Goal: Task Accomplishment & Management: Use online tool/utility

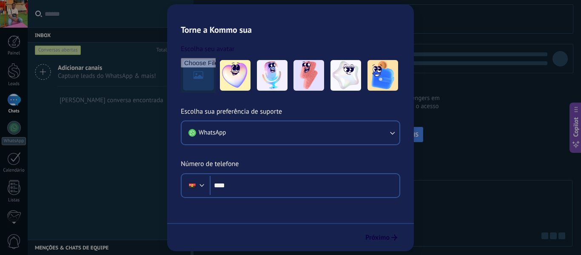
click at [9, 100] on div at bounding box center [14, 100] width 14 height 12
click at [12, 137] on div "WhatsApp" at bounding box center [14, 141] width 24 height 8
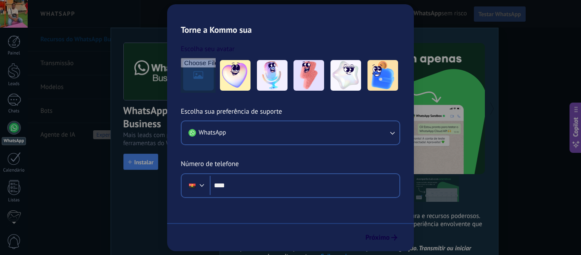
click at [491, 14] on span "Testar WhatsApp" at bounding box center [499, 14] width 43 height 8
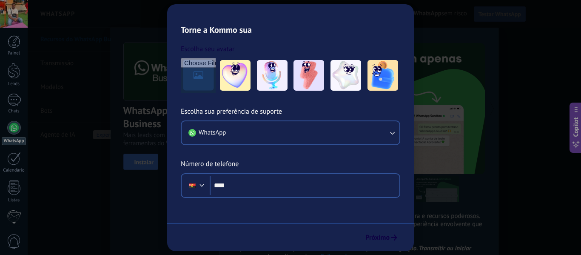
click at [491, 14] on span "Testar WhatsApp" at bounding box center [499, 14] width 43 height 8
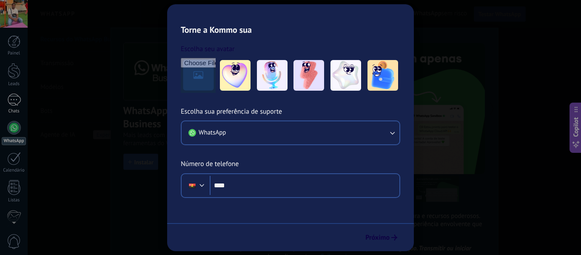
click at [10, 105] on div at bounding box center [14, 100] width 14 height 12
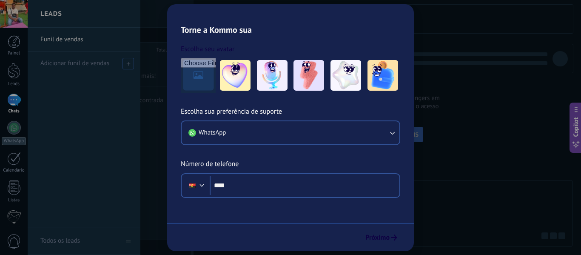
click at [123, 72] on div "Adicionar funil de vendas" at bounding box center [85, 62] width 91 height 23
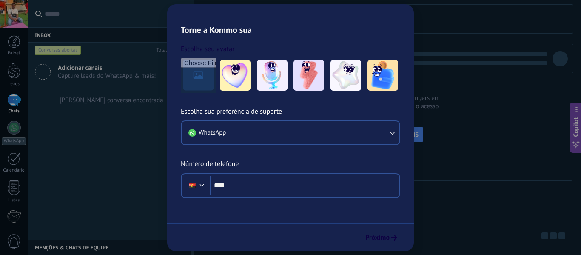
click at [152, 77] on span "Capture leads do WhatsApp & mais!" at bounding box center [107, 76] width 98 height 8
click at [0, 0] on link "Modelos" at bounding box center [0, 0] width 0 height 0
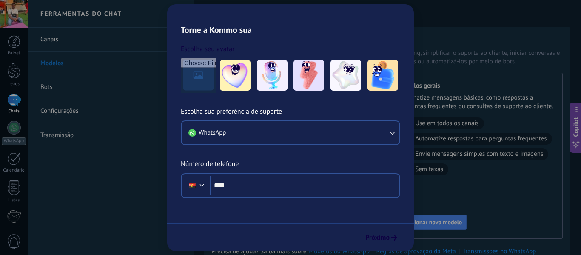
scroll to position [31, 0]
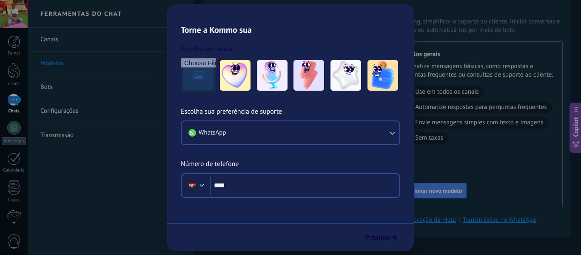
click at [50, 80] on link "Bots" at bounding box center [111, 87] width 166 height 24
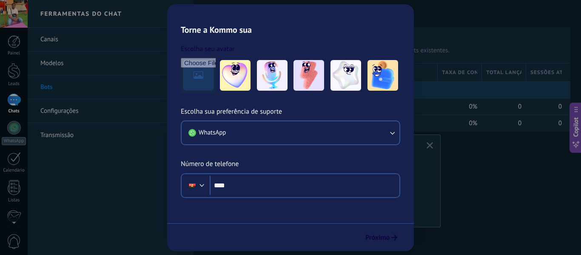
click at [233, 88] on span "Criar" at bounding box center [232, 90] width 13 height 8
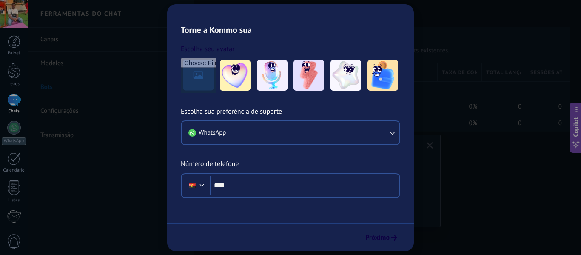
click at [287, 162] on div "Bots Salesbots Você pode criar bots para usar em momentos específicos ou editar…" at bounding box center [386, 127] width 387 height 255
click at [213, 85] on div at bounding box center [213, 89] width 18 height 17
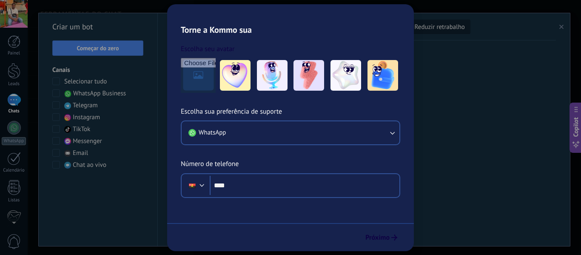
click at [216, 88] on div at bounding box center [217, 90] width 9 height 8
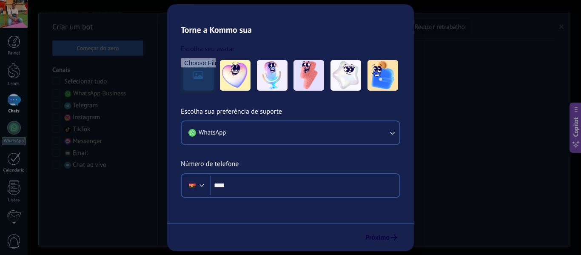
click at [216, 88] on div at bounding box center [217, 90] width 9 height 8
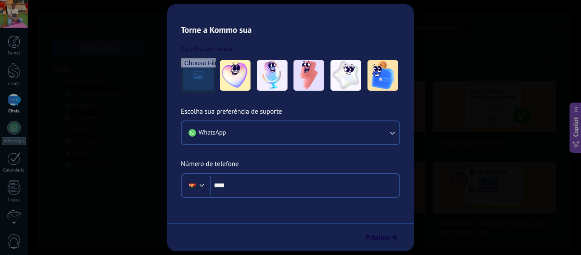
click at [216, 88] on div at bounding box center [217, 90] width 9 height 8
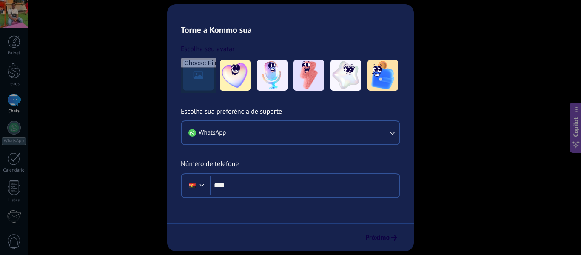
click at [216, 88] on div at bounding box center [217, 90] width 9 height 8
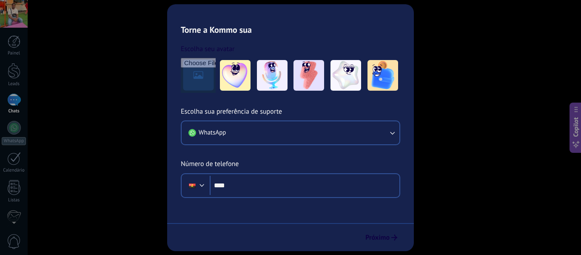
click at [216, 88] on div at bounding box center [217, 90] width 9 height 8
click at [230, 89] on span "Criar" at bounding box center [232, 90] width 13 height 8
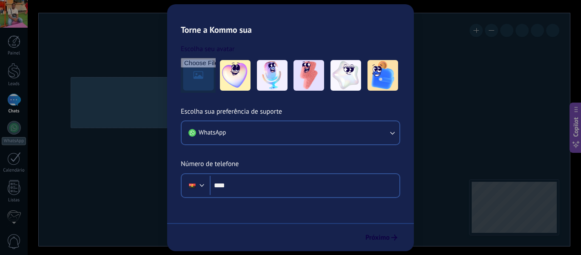
click at [262, 91] on span "importar" at bounding box center [258, 90] width 24 height 8
click at [0, 0] on input "importar um novo robô" at bounding box center [0, 0] width 0 height 0
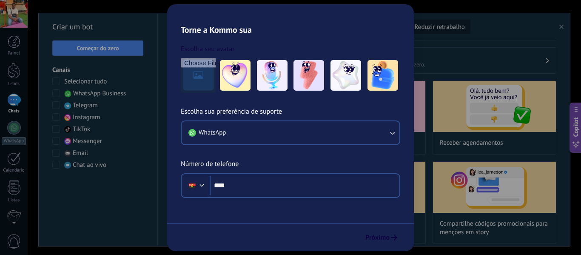
click at [231, 90] on span "Criar" at bounding box center [232, 90] width 13 height 8
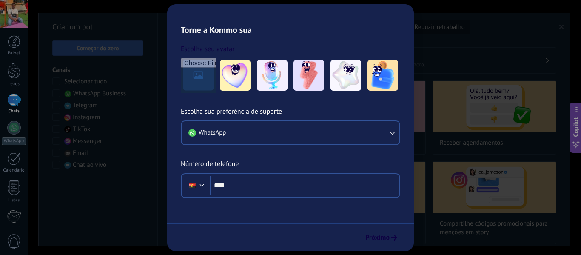
click at [231, 90] on span "Criar" at bounding box center [232, 90] width 13 height 8
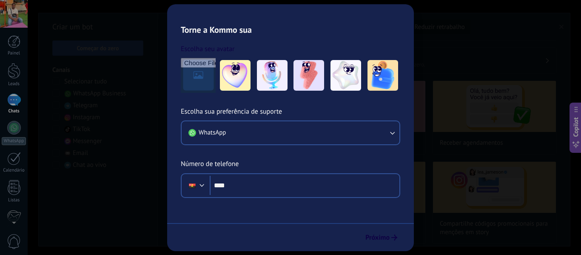
click at [231, 90] on span "Criar" at bounding box center [232, 90] width 13 height 8
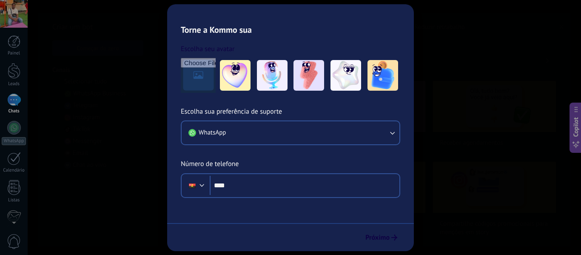
click at [274, 155] on div "Bots Salesbots Você pode criar bots para usar em momentos específicos ou editar…" at bounding box center [386, 127] width 387 height 255
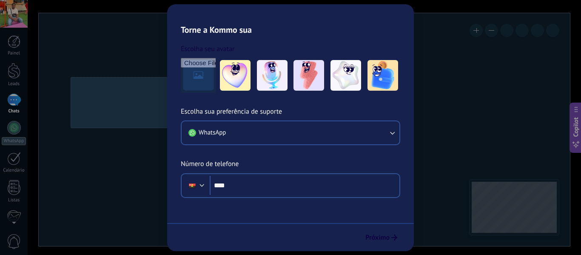
click at [232, 89] on span "Criar" at bounding box center [232, 90] width 13 height 8
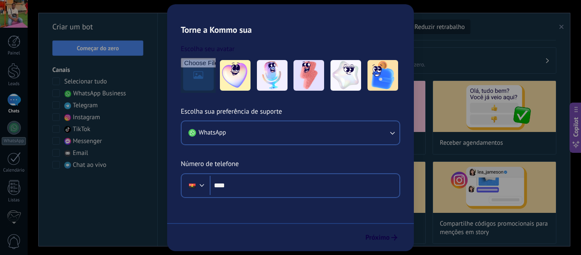
click at [232, 89] on span "Criar" at bounding box center [232, 90] width 13 height 8
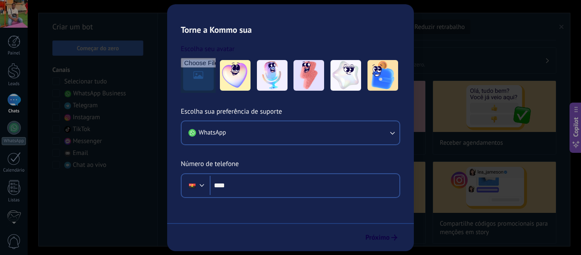
click at [232, 89] on span "Criar" at bounding box center [232, 90] width 13 height 8
click at [282, 181] on div "Bots Salesbots Você pode criar bots para usar em momentos específicos ou editar…" at bounding box center [386, 127] width 387 height 255
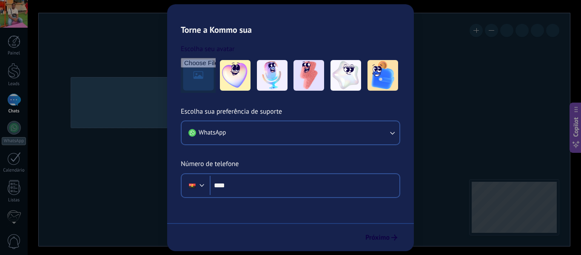
click at [233, 90] on span "Criar" at bounding box center [232, 90] width 13 height 8
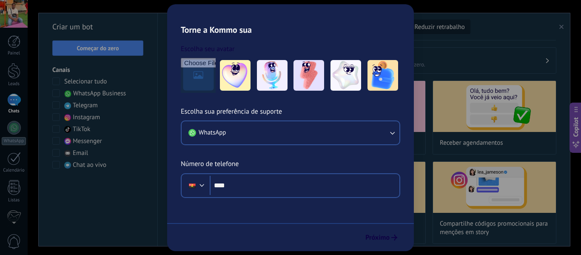
click at [400, 103] on div "+1 Conversa fechada +0" at bounding box center [373, 106] width 119 height 8
click at [417, 110] on div "+1 Conversa fechada +0" at bounding box center [372, 106] width 124 height 16
click at [405, 107] on div "+1 Conversa fechada +0" at bounding box center [373, 106] width 119 height 8
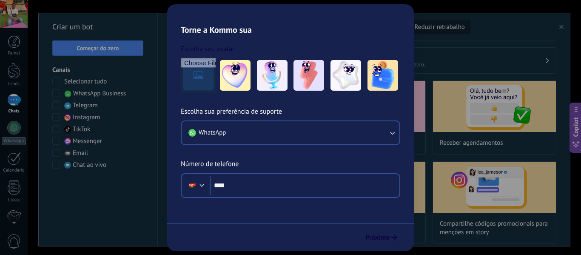
click at [395, 106] on div "+1 Conversa fechada +0" at bounding box center [373, 106] width 119 height 8
click at [240, 109] on div "desligar mais" at bounding box center [255, 106] width 61 height 17
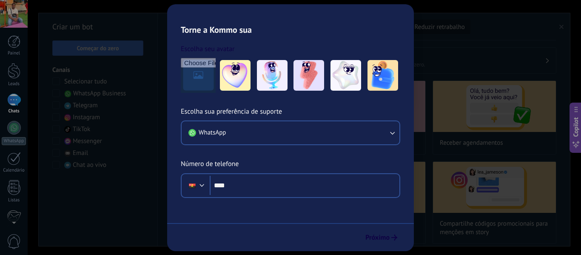
click at [70, 114] on link "Configurações" at bounding box center [111, 111] width 166 height 24
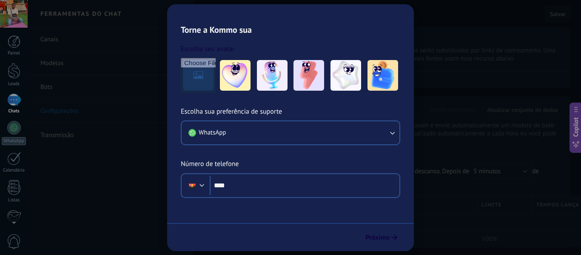
click at [316, 108] on button "Inglês" at bounding box center [297, 109] width 63 height 14
click at [297, 148] on li "Português" at bounding box center [295, 152] width 68 height 14
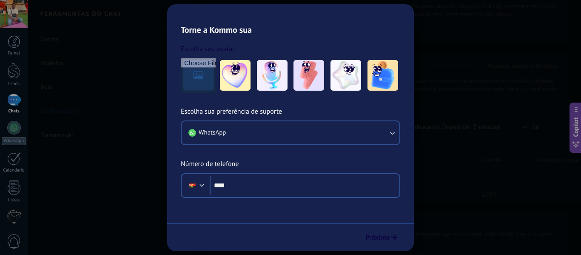
scroll to position [60, 0]
click at [306, 94] on label at bounding box center [307, 97] width 10 height 9
click at [309, 95] on label at bounding box center [307, 97] width 10 height 9
click at [501, 112] on button "5 minutos" at bounding box center [500, 110] width 63 height 15
click at [490, 142] on span "15 minutos" at bounding box center [496, 140] width 65 height 8
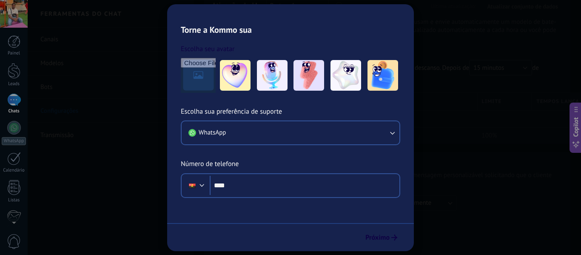
scroll to position [105, 0]
click at [333, 122] on div at bounding box center [329, 117] width 69 height 16
click at [248, 136] on span "Salvar" at bounding box center [244, 137] width 16 height 6
click at [351, 122] on div at bounding box center [329, 117] width 69 height 16
click at [412, 155] on div "Pontuação do promotor líquido (NPS) Quando as conversas são marcadas como fecha…" at bounding box center [387, 203] width 366 height 106
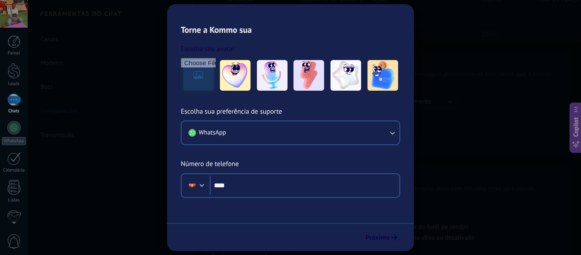
scroll to position [212, 0]
click at [259, 131] on div "Personalize as mensagens e ações do seu bot NPS Editar robô do NPS Restaurar a …" at bounding box center [387, 126] width 351 height 30
click at [216, 131] on div "Personalize as mensagens e ações do seu bot NPS Editar robô do NPS Restaurar a …" at bounding box center [387, 126] width 351 height 30
click at [233, 123] on div "Personalize as mensagens e ações do seu bot NPS Editar robô do NPS Restaurar a …" at bounding box center [387, 126] width 351 height 30
click at [228, 125] on div "Personalize as mensagens e ações do seu bot NPS Editar robô do NPS Restaurar a …" at bounding box center [387, 126] width 351 height 30
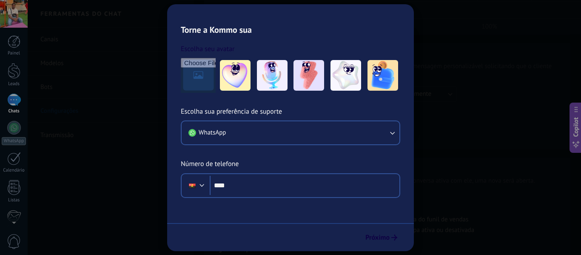
click at [228, 125] on div "Personalize as mensagens e ações do seu bot NPS Editar robô do NPS Restaurar a …" at bounding box center [387, 126] width 351 height 30
click at [377, 91] on span "Nunca fechar automaticamente" at bounding box center [388, 94] width 85 height 8
click at [366, 127] on div "1 hora" at bounding box center [399, 124] width 114 height 15
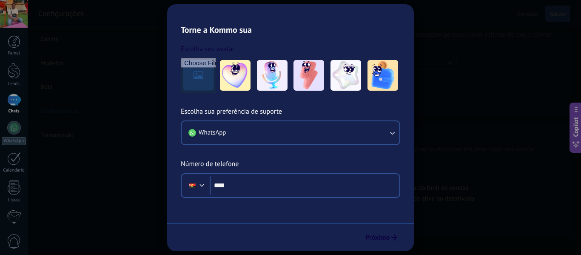
click at [215, 184] on div "Crie um novo perfil de lead e adicione no local Adicione-o ao seu perfil existe…" at bounding box center [387, 186] width 351 height 34
click at [291, 216] on label at bounding box center [290, 217] width 10 height 14
click at [396, 210] on input "text" at bounding box center [400, 210] width 20 height 12
type input "*"
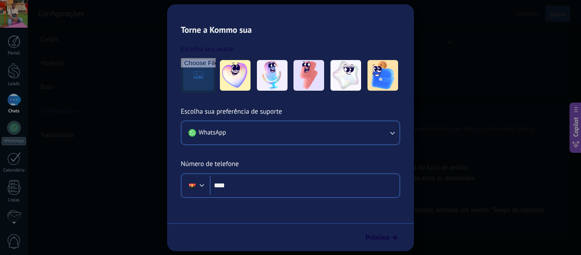
click at [557, 12] on span "Salvar" at bounding box center [558, 14] width 16 height 6
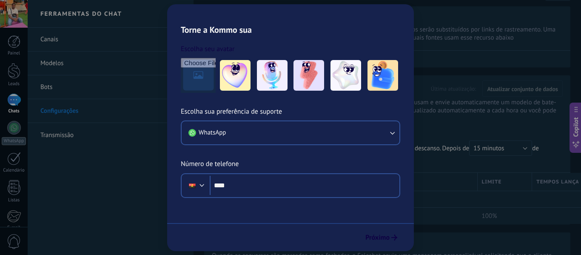
scroll to position [20, 0]
click at [62, 85] on link "Bots" at bounding box center [111, 87] width 166 height 24
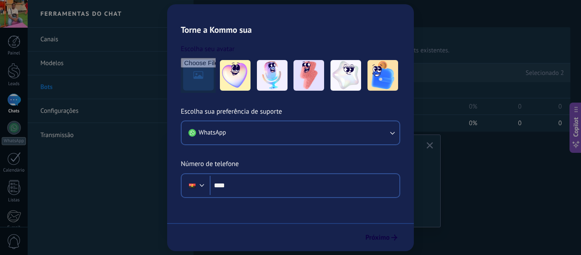
click at [474, 75] on div "desligar mais turn on mais resetar estatísticas mais Selecionado 2" at bounding box center [384, 72] width 360 height 19
click at [231, 92] on span "Criar" at bounding box center [232, 90] width 13 height 8
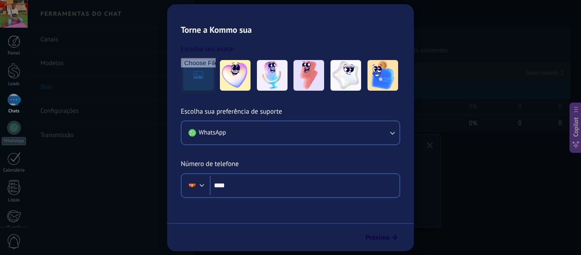
click at [217, 90] on div at bounding box center [217, 90] width 9 height 8
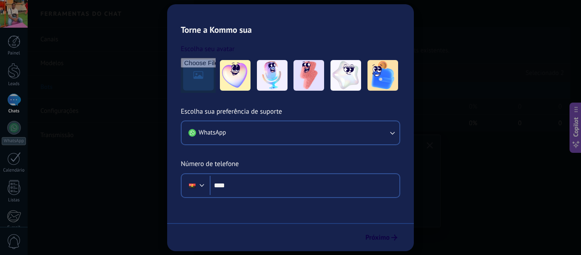
click at [217, 90] on div at bounding box center [217, 90] width 9 height 8
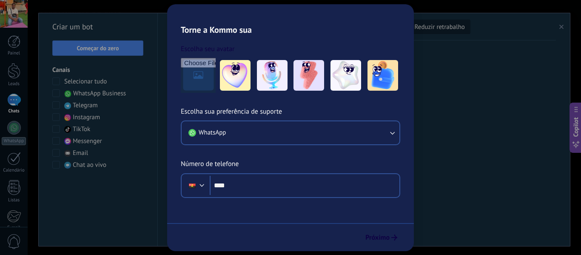
click at [448, 217] on div "Bots Salesbots Você pode criar bots para usar em momentos específicos ou editar…" at bounding box center [386, 127] width 387 height 255
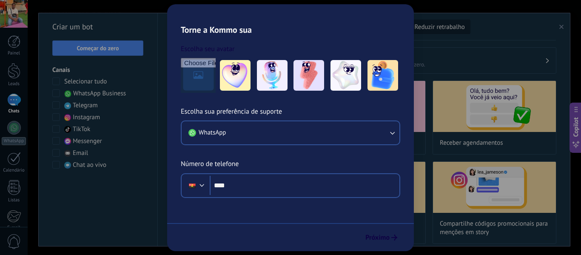
click at [216, 89] on div at bounding box center [217, 90] width 9 height 8
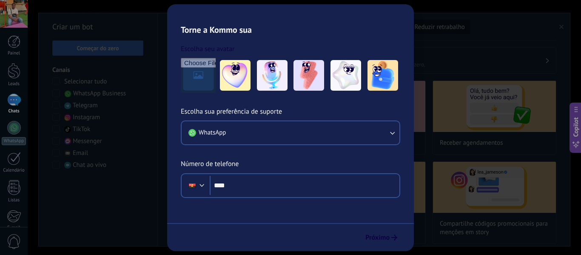
click at [216, 89] on div at bounding box center [217, 90] width 9 height 8
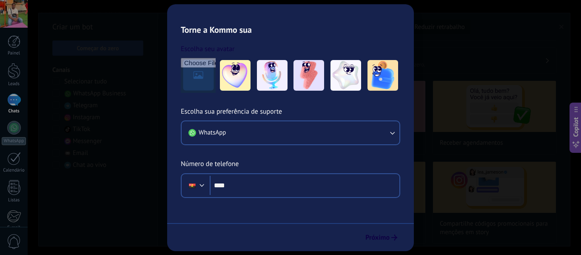
click at [216, 89] on div at bounding box center [217, 90] width 9 height 8
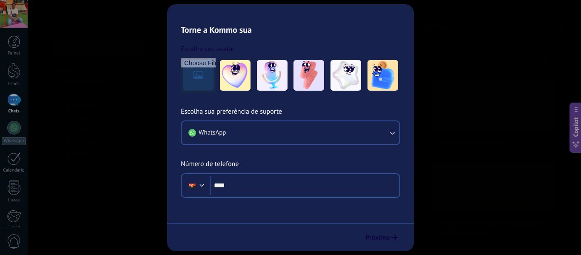
click at [216, 89] on div at bounding box center [217, 90] width 9 height 8
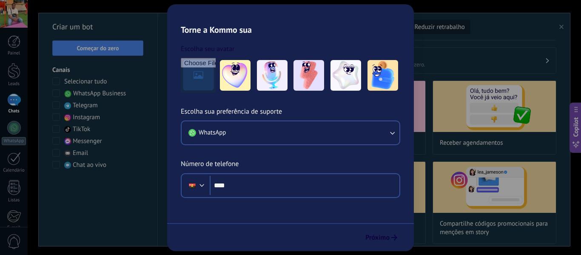
click at [234, 91] on span "Criar" at bounding box center [232, 90] width 13 height 8
click at [229, 89] on span "Criar" at bounding box center [232, 90] width 13 height 8
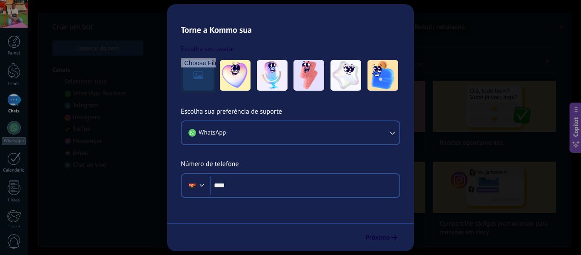
click at [229, 89] on span "Criar" at bounding box center [232, 90] width 13 height 8
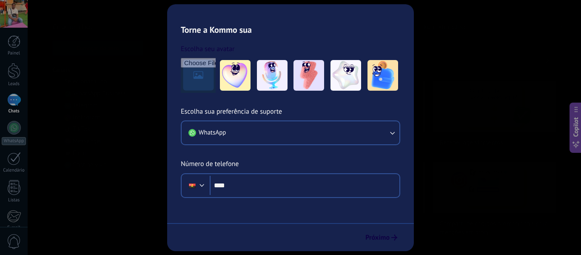
click at [280, 156] on div "Bots Salesbots Você pode criar bots para usar em momentos específicos ou editar…" at bounding box center [386, 127] width 387 height 255
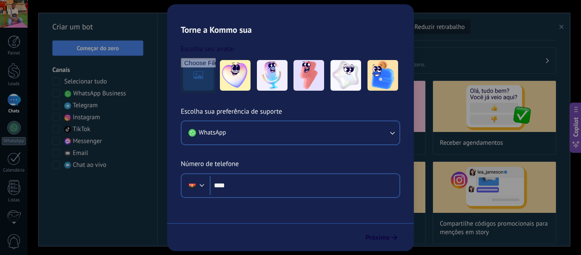
click at [49, 63] on link "Modelos" at bounding box center [111, 63] width 166 height 24
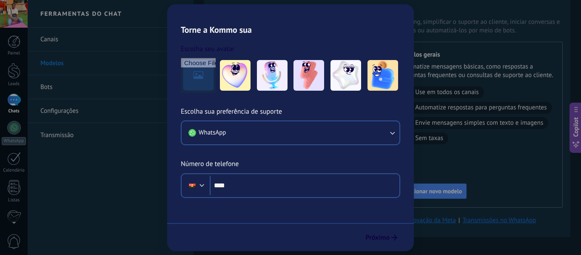
scroll to position [31, 0]
click at [342, 221] on link "Modelos do WhatsApp" at bounding box center [339, 220] width 61 height 8
click at [273, 192] on span "Adicionar novo modelo do WhatsApp" at bounding box center [272, 190] width 94 height 6
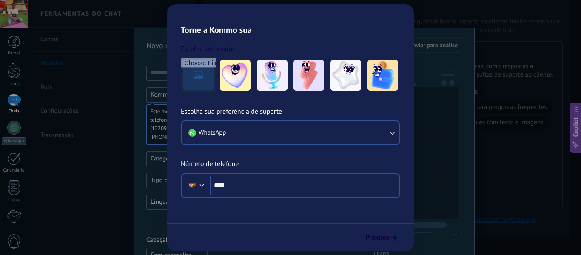
click at [181, 12] on icon at bounding box center [184, 14] width 6 height 6
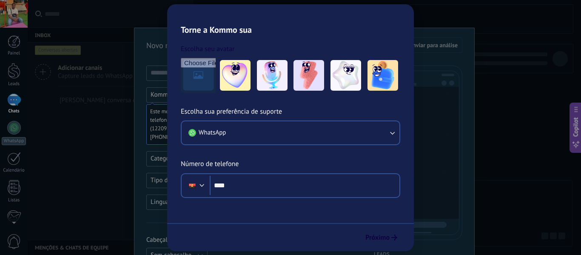
click at [107, 81] on div "Adicionar canais Capture leads do WhatsApp & mais!" at bounding box center [111, 72] width 166 height 28
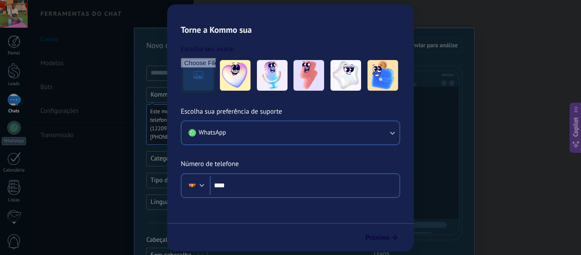
click at [43, 91] on link "Bots" at bounding box center [111, 87] width 166 height 24
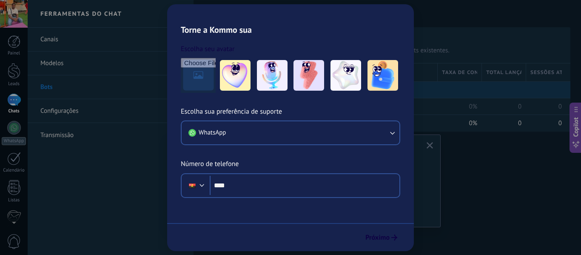
click at [234, 92] on span "Criar" at bounding box center [232, 90] width 13 height 8
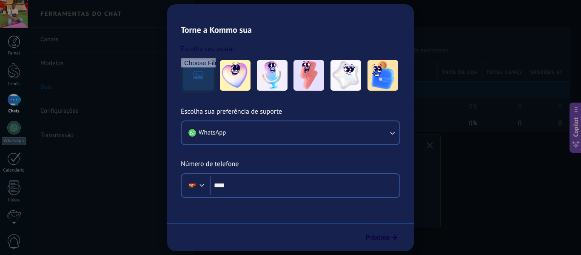
click at [234, 92] on span "Criar" at bounding box center [232, 90] width 13 height 8
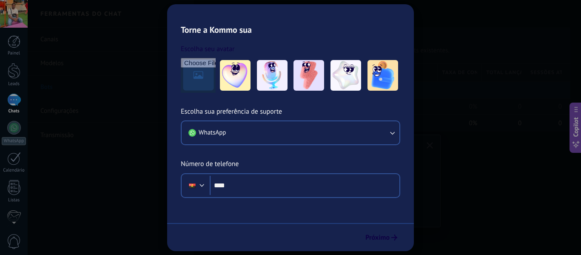
click at [231, 92] on span "Criar" at bounding box center [232, 90] width 13 height 8
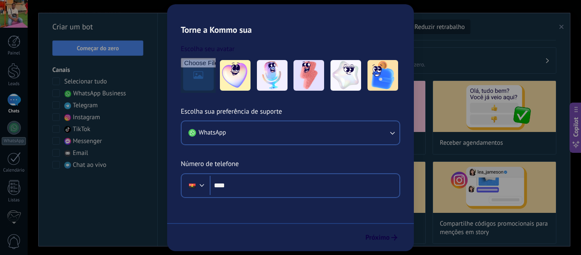
click at [328, 153] on div "Bots Salesbots Você pode criar bots para usar em momentos específicos ou editar…" at bounding box center [386, 127] width 387 height 255
